Goal: Check status

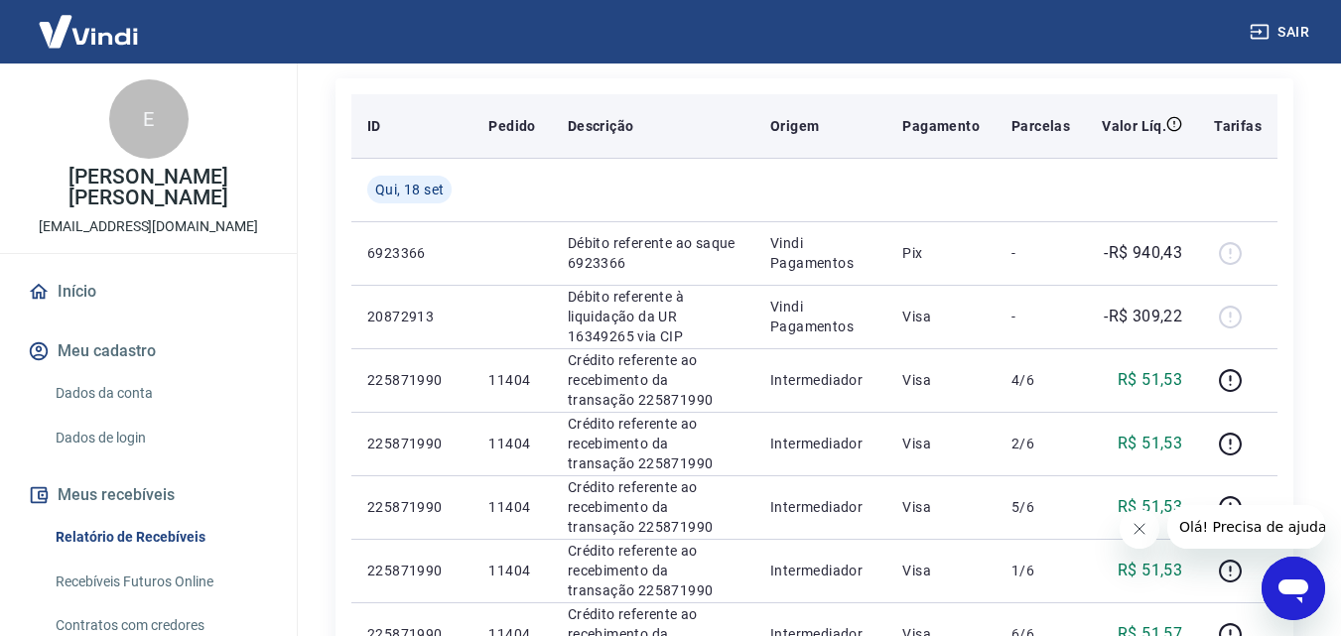
scroll to position [298, 0]
